Goal: Navigation & Orientation: Understand site structure

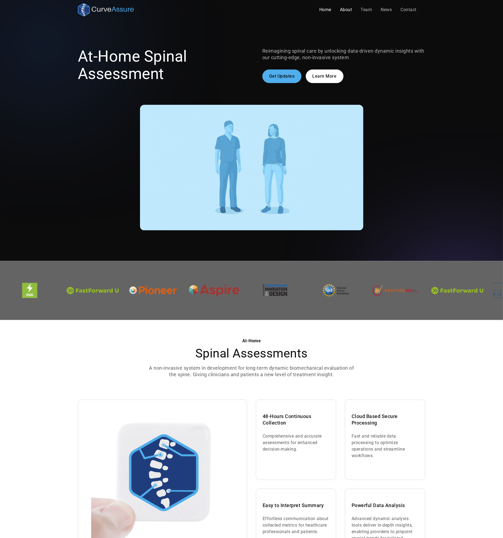
click at [347, 7] on link "About" at bounding box center [346, 9] width 21 height 11
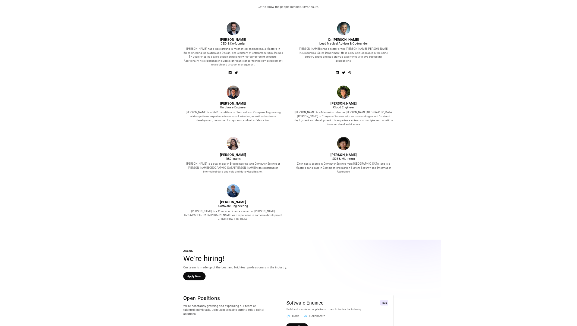
scroll to position [226, 0]
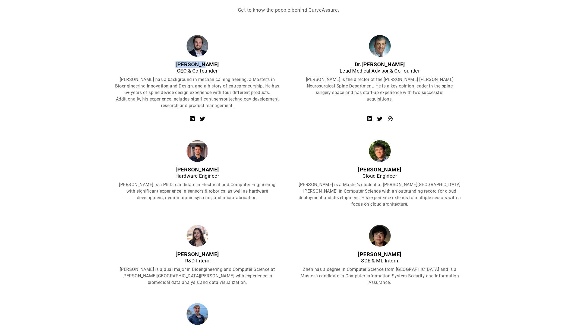
drag, startPoint x: 183, startPoint y: 64, endPoint x: 214, endPoint y: 66, distance: 30.7
click at [214, 66] on div "Evan Haas" at bounding box center [197, 64] width 165 height 7
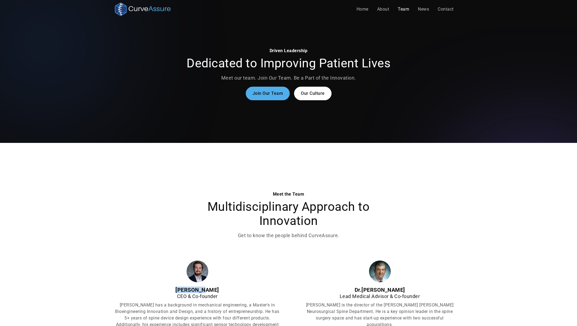
scroll to position [0, 0]
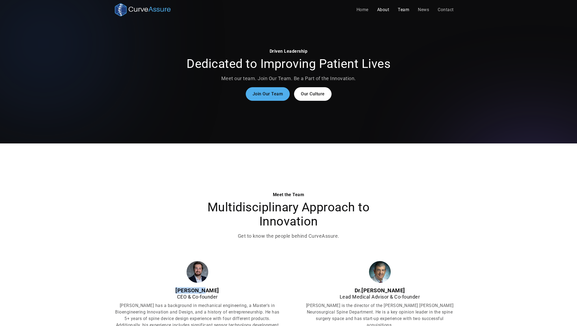
click at [381, 10] on link "About" at bounding box center [383, 9] width 21 height 11
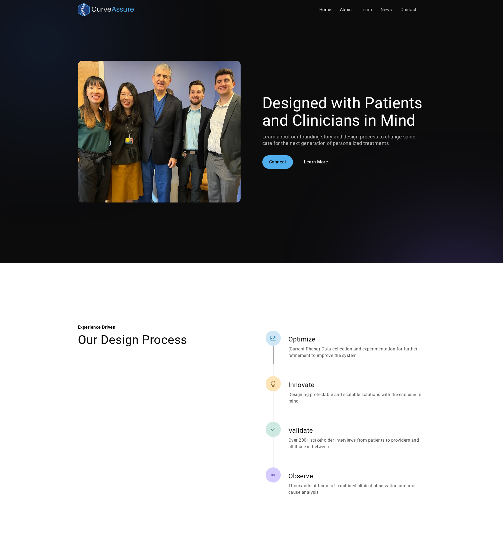
click at [328, 8] on link "Home" at bounding box center [325, 9] width 21 height 11
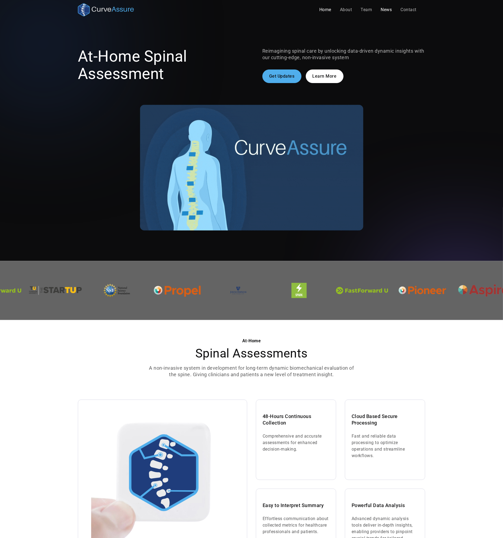
click at [380, 11] on link "News" at bounding box center [387, 9] width 20 height 11
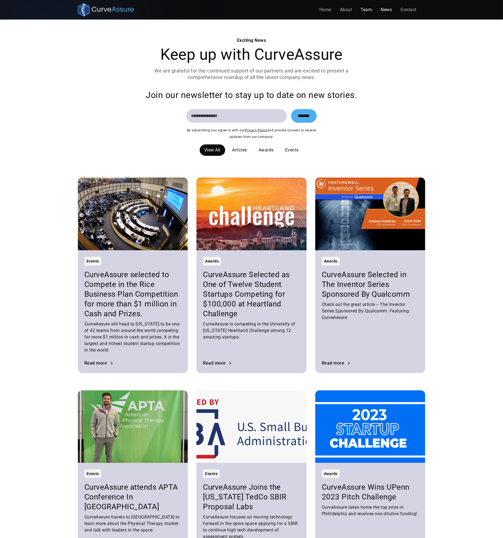
click at [364, 7] on link "Team" at bounding box center [367, 9] width 20 height 11
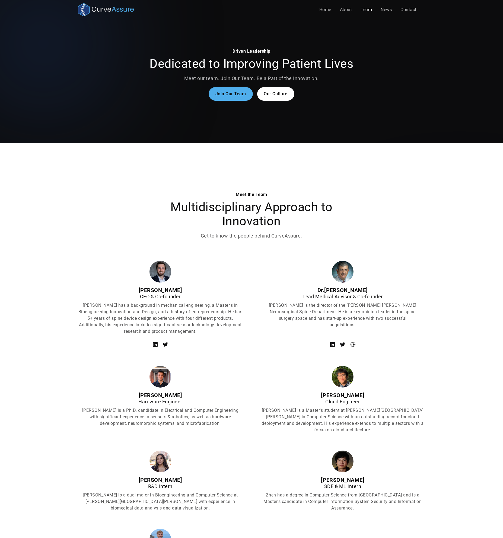
drag, startPoint x: 313, startPoint y: 290, endPoint x: 386, endPoint y: 290, distance: 72.5
click at [386, 290] on div "[PERSON_NAME]" at bounding box center [343, 290] width 152 height 7
copy div "[PERSON_NAME]"
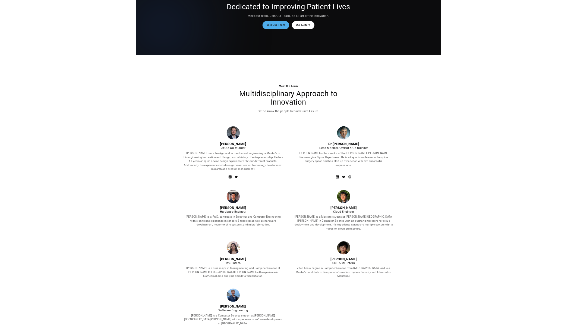
scroll to position [50, 0]
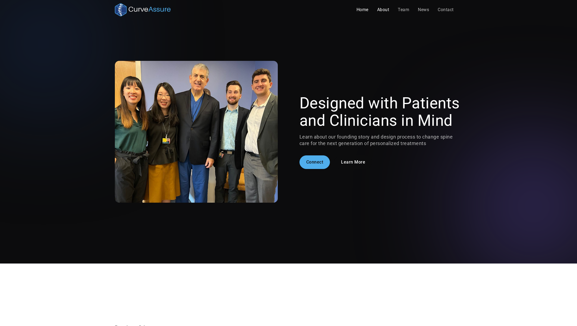
click at [362, 11] on link "Home" at bounding box center [362, 9] width 21 height 11
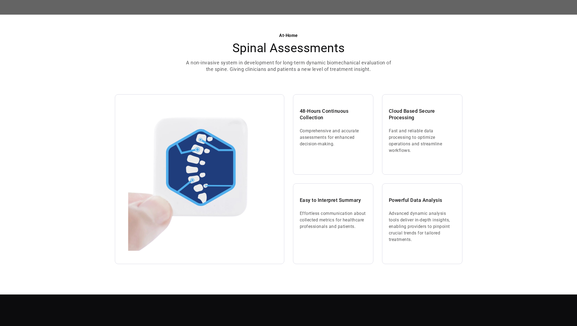
scroll to position [302, 0]
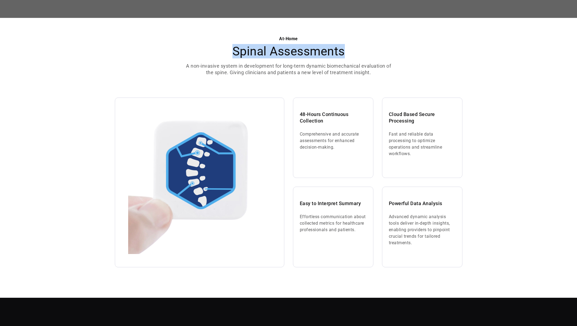
drag, startPoint x: 233, startPoint y: 45, endPoint x: 421, endPoint y: 51, distance: 188.2
click at [421, 51] on div "At-Home Spinal Assessments A non-invasive system in development for long-term d…" at bounding box center [288, 56] width 347 height 40
copy h2 "Spinal Assessments"
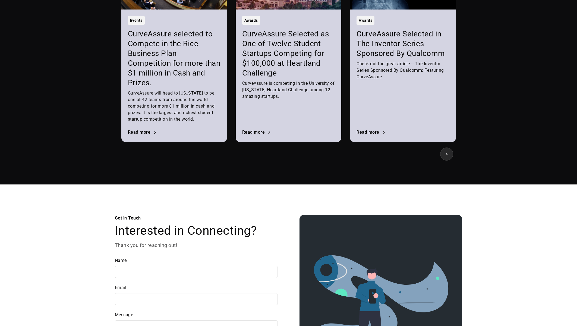
scroll to position [757, 0]
